Goal: Task Accomplishment & Management: Complete application form

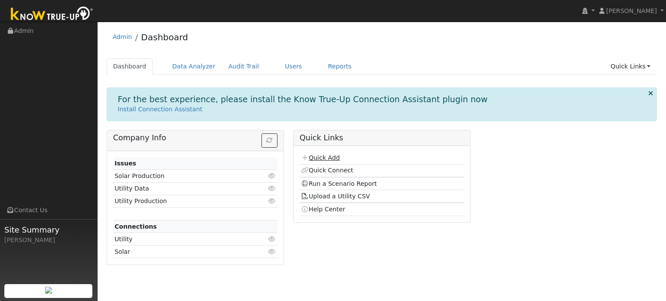
click at [332, 157] on link "Quick Add" at bounding box center [320, 157] width 39 height 7
click at [336, 156] on link "Quick Add" at bounding box center [320, 157] width 39 height 7
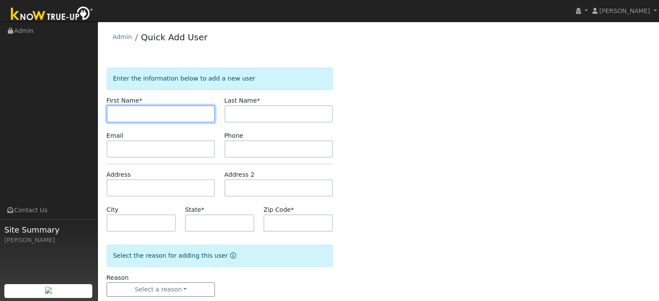
click at [149, 105] on input "text" at bounding box center [161, 113] width 109 height 17
type input "Toby"
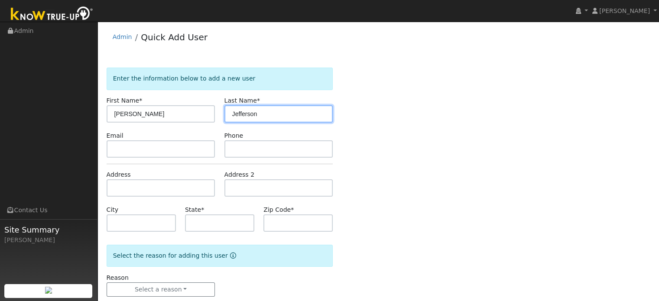
type input "Jefferson"
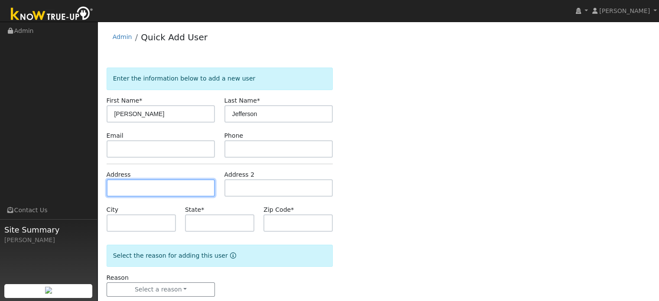
click at [163, 190] on input "text" at bounding box center [161, 187] width 109 height 17
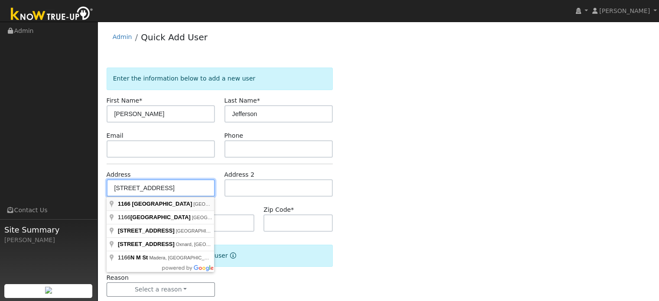
type input "1166 North M Street"
type input "Tulare"
type input "CA"
type input "93274"
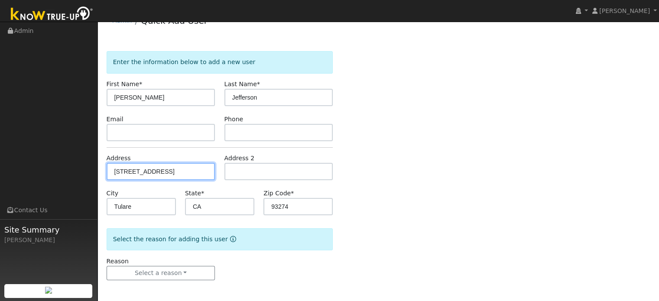
scroll to position [17, 0]
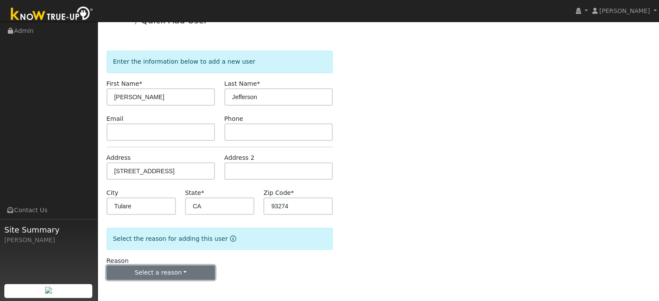
click at [170, 274] on button "Select a reason" at bounding box center [161, 273] width 109 height 15
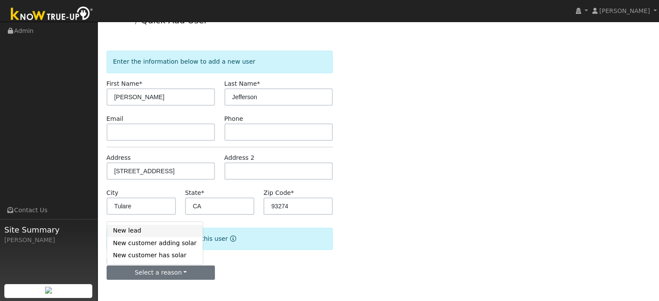
click at [155, 230] on link "New lead" at bounding box center [155, 231] width 96 height 12
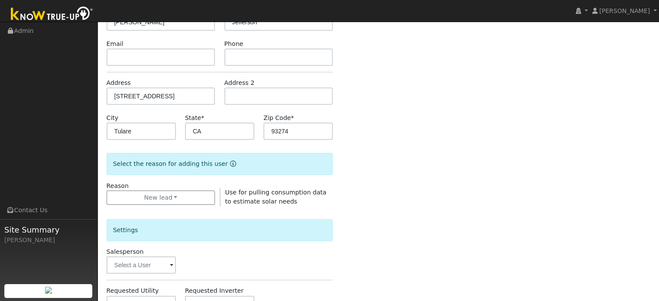
scroll to position [104, 0]
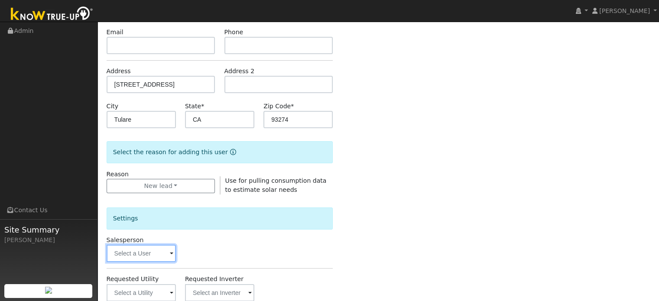
click at [163, 251] on input "text" at bounding box center [141, 253] width 69 height 17
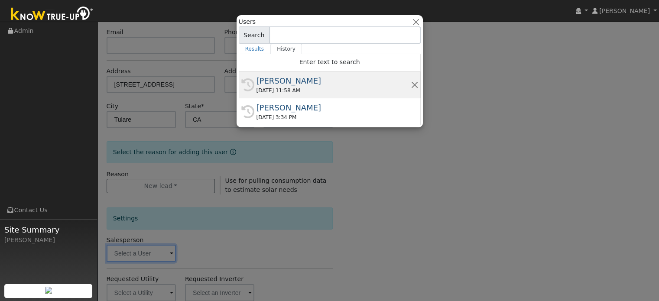
click at [295, 81] on div "[PERSON_NAME]" at bounding box center [334, 81] width 154 height 12
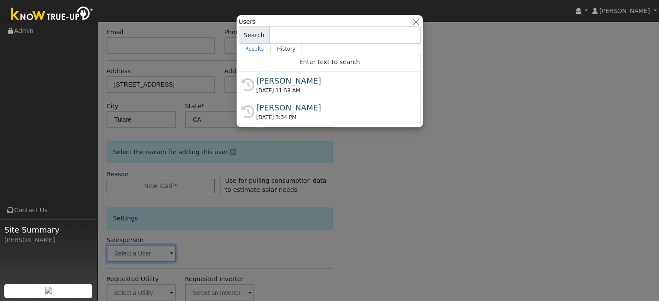
type input "[PERSON_NAME]"
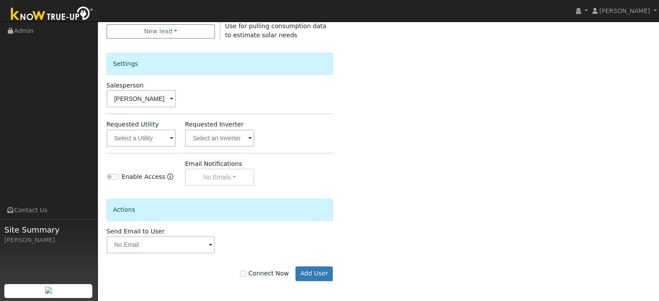
scroll to position [259, 0]
click at [317, 270] on button "Add User" at bounding box center [315, 273] width 38 height 15
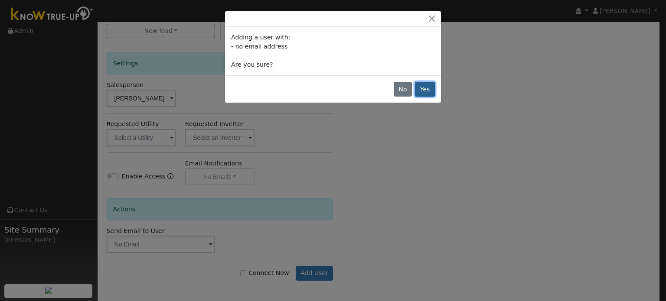
click at [426, 91] on button "Yes" at bounding box center [425, 89] width 20 height 15
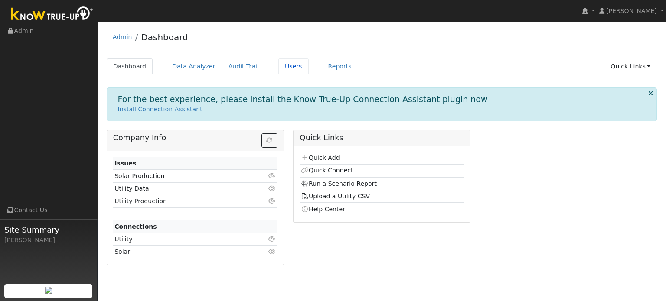
click at [285, 68] on link "Users" at bounding box center [293, 67] width 30 height 16
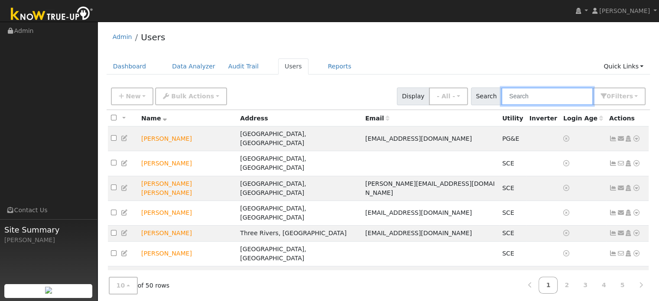
click at [551, 93] on input "text" at bounding box center [547, 97] width 92 height 18
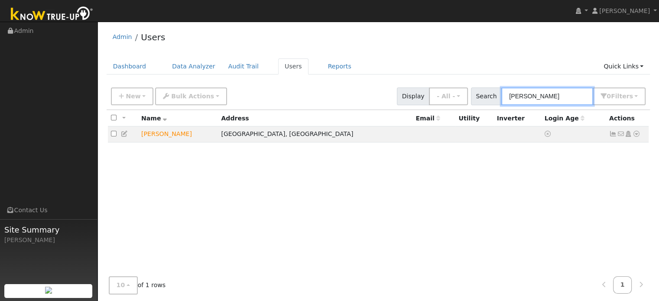
click at [529, 96] on input "[PERSON_NAME]" at bounding box center [547, 97] width 92 height 18
type input "[PERSON_NAME]"
click at [124, 135] on icon at bounding box center [125, 134] width 8 height 6
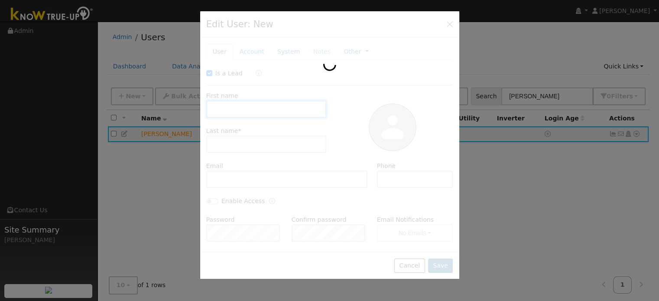
checkbox input "true"
type input "[PERSON_NAME]"
type input "Jefferson"
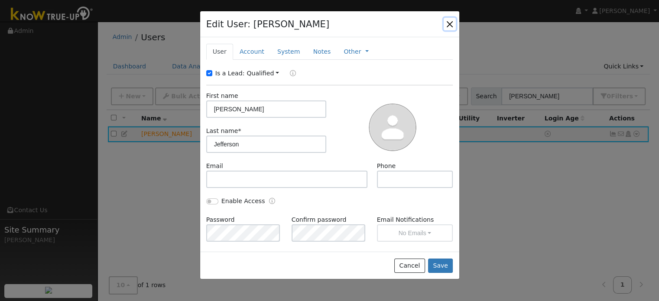
click at [453, 22] on button "button" at bounding box center [450, 24] width 12 height 12
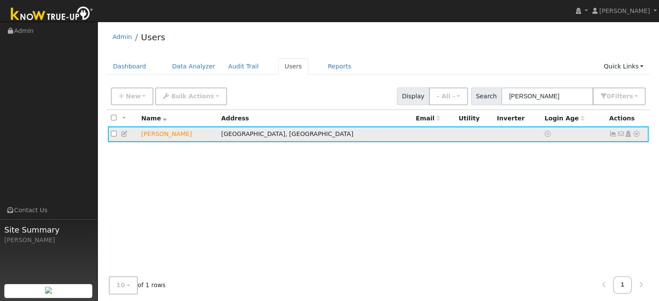
click at [638, 135] on icon at bounding box center [637, 134] width 8 height 6
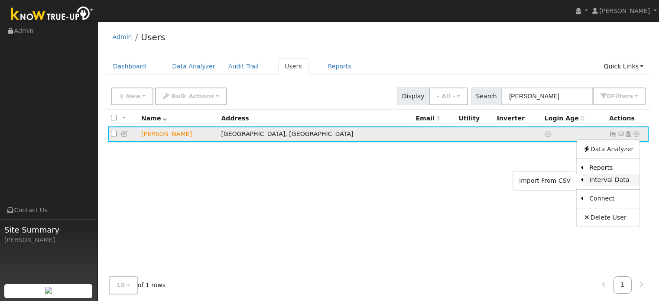
click at [599, 179] on link "Interval Data" at bounding box center [611, 180] width 56 height 12
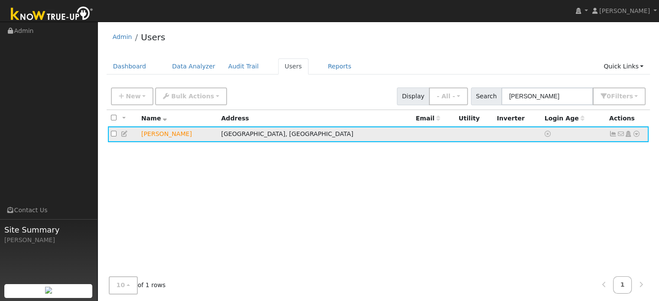
click at [635, 136] on icon at bounding box center [637, 134] width 8 height 6
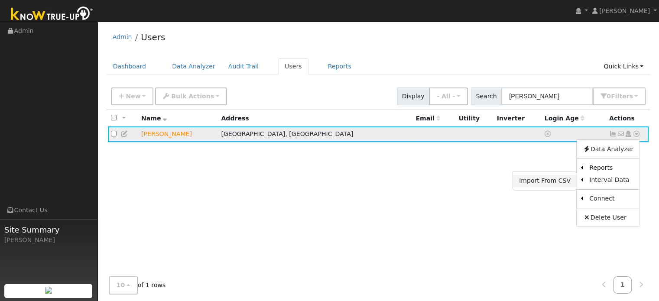
click at [547, 177] on link "Import From CSV" at bounding box center [545, 181] width 64 height 12
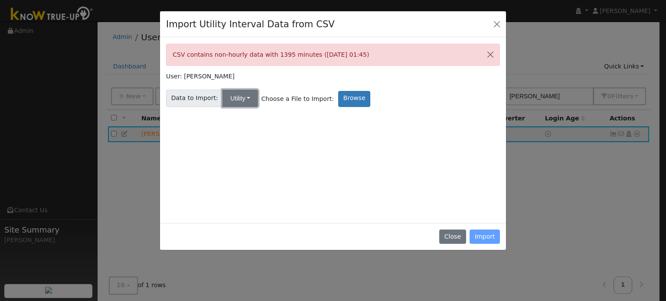
click at [229, 95] on button "Utility" at bounding box center [240, 98] width 36 height 17
click at [356, 133] on div "CSV contains non-hourly data with 1395 minutes ([DATE] 01:45) User: [PERSON_NAM…" at bounding box center [333, 130] width 334 height 173
click at [340, 76] on div "User: [PERSON_NAME]" at bounding box center [333, 76] width 334 height 9
click at [453, 239] on button "Close" at bounding box center [452, 237] width 26 height 15
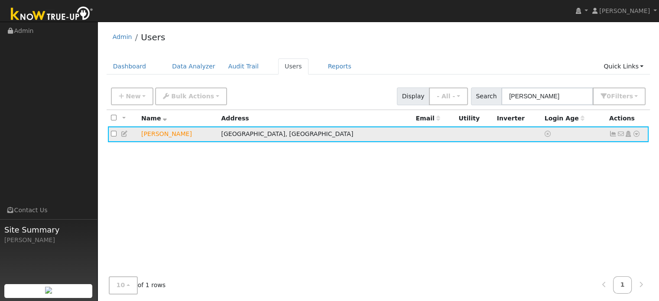
click at [640, 135] on icon at bounding box center [637, 134] width 8 height 6
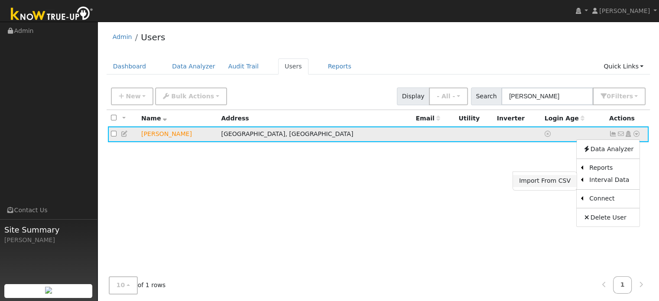
click at [540, 180] on link "Import From CSV" at bounding box center [545, 181] width 64 height 12
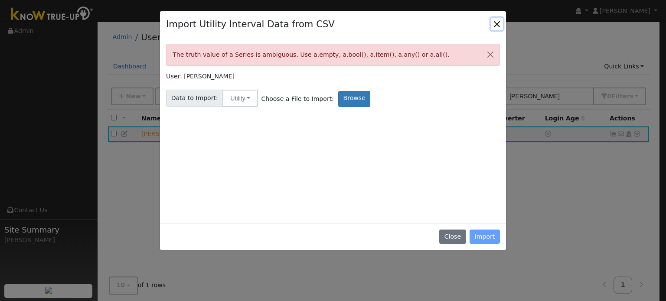
click at [497, 27] on button "Close" at bounding box center [497, 24] width 12 height 12
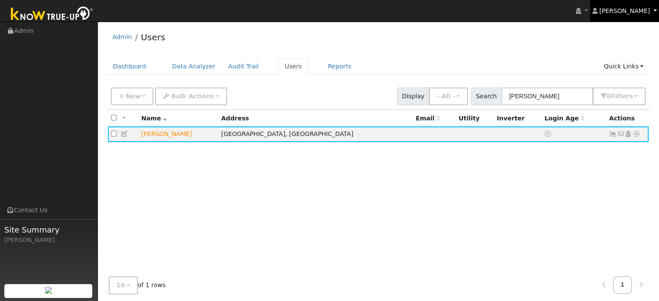
click at [624, 8] on span "[PERSON_NAME]" at bounding box center [624, 10] width 51 height 7
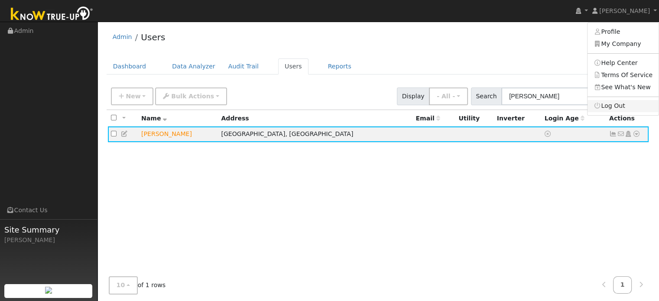
drag, startPoint x: 616, startPoint y: 108, endPoint x: 385, endPoint y: 39, distance: 240.7
click at [615, 108] on link "Log Out" at bounding box center [623, 106] width 71 height 12
